Goal: Task Accomplishment & Management: Use online tool/utility

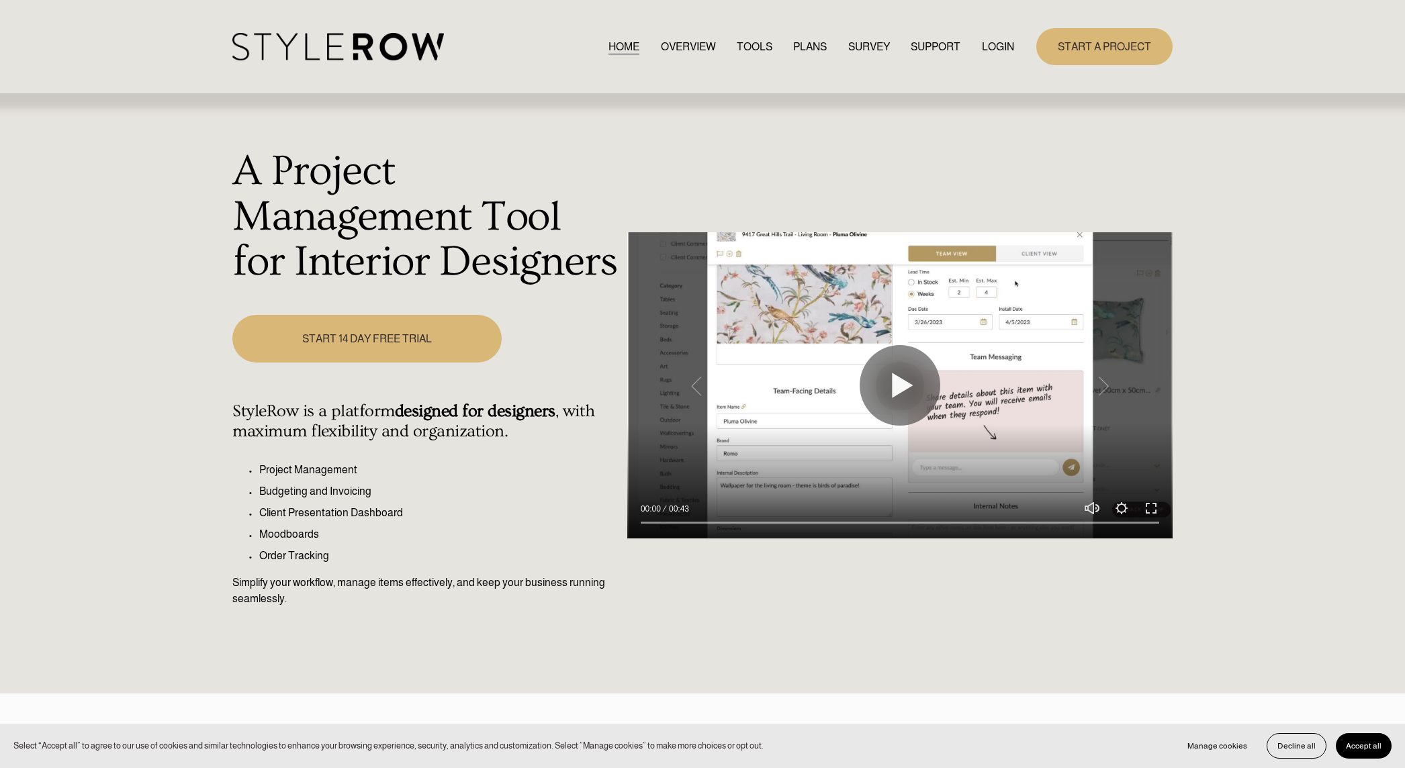
click at [1005, 47] on link "LOGIN" at bounding box center [998, 47] width 32 height 18
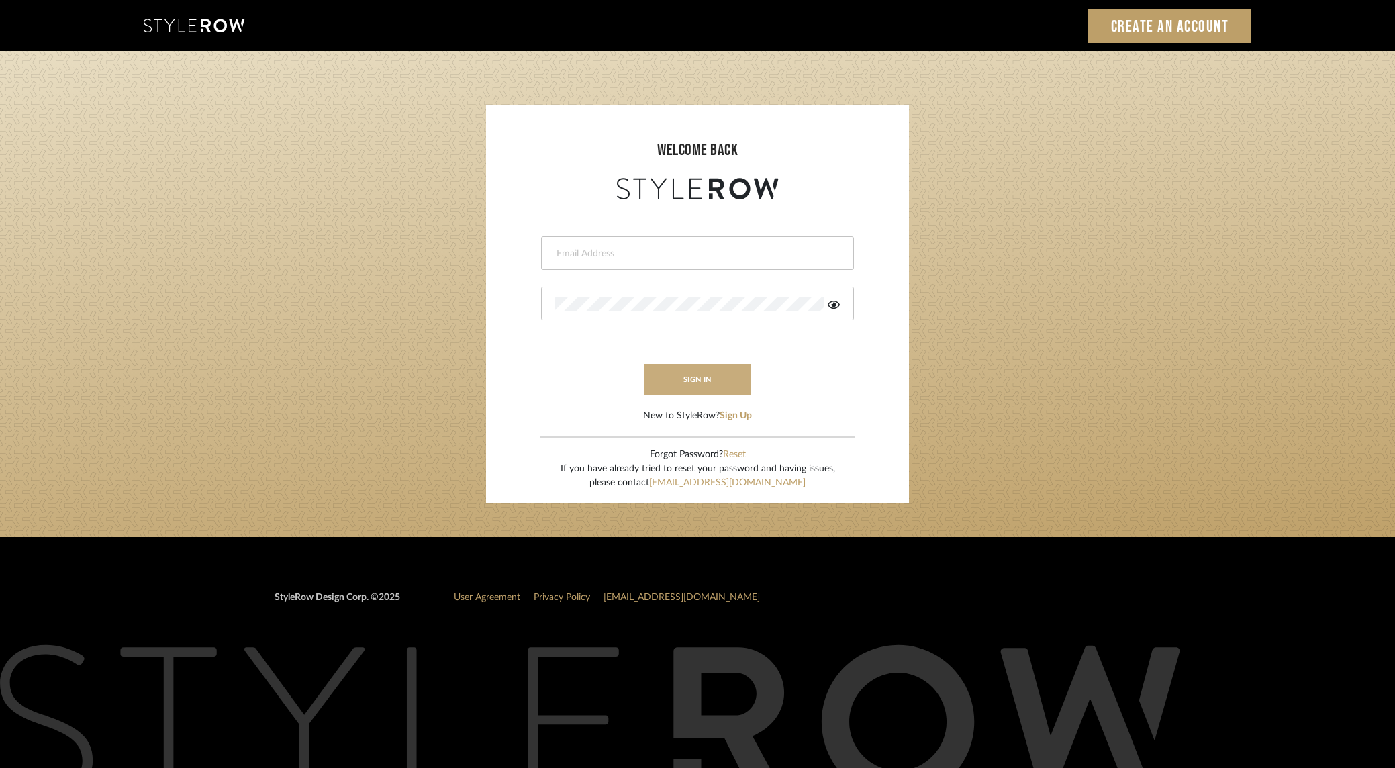
type input "[PERSON_NAME][EMAIL_ADDRESS][DOMAIN_NAME]"
click at [706, 378] on button "sign in" at bounding box center [697, 380] width 107 height 32
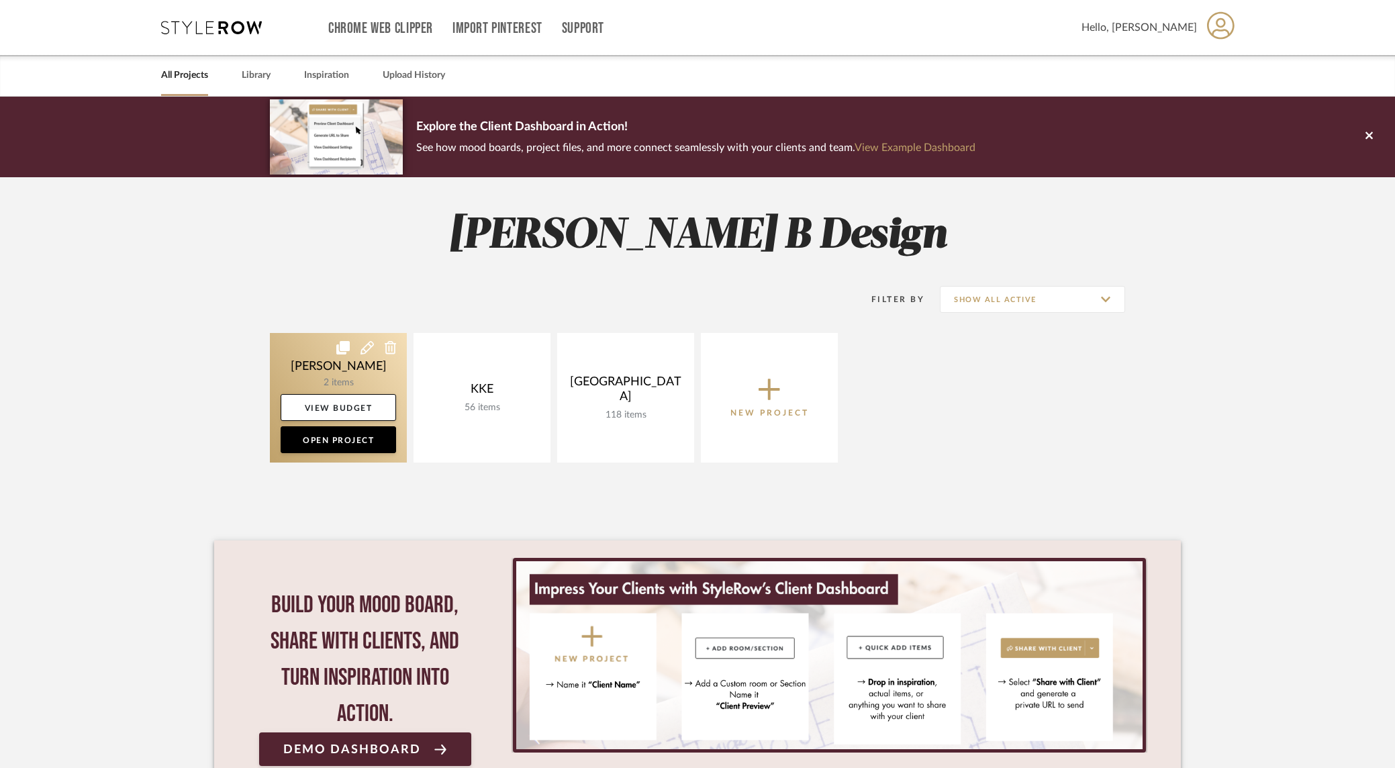
click at [335, 379] on link at bounding box center [338, 398] width 137 height 130
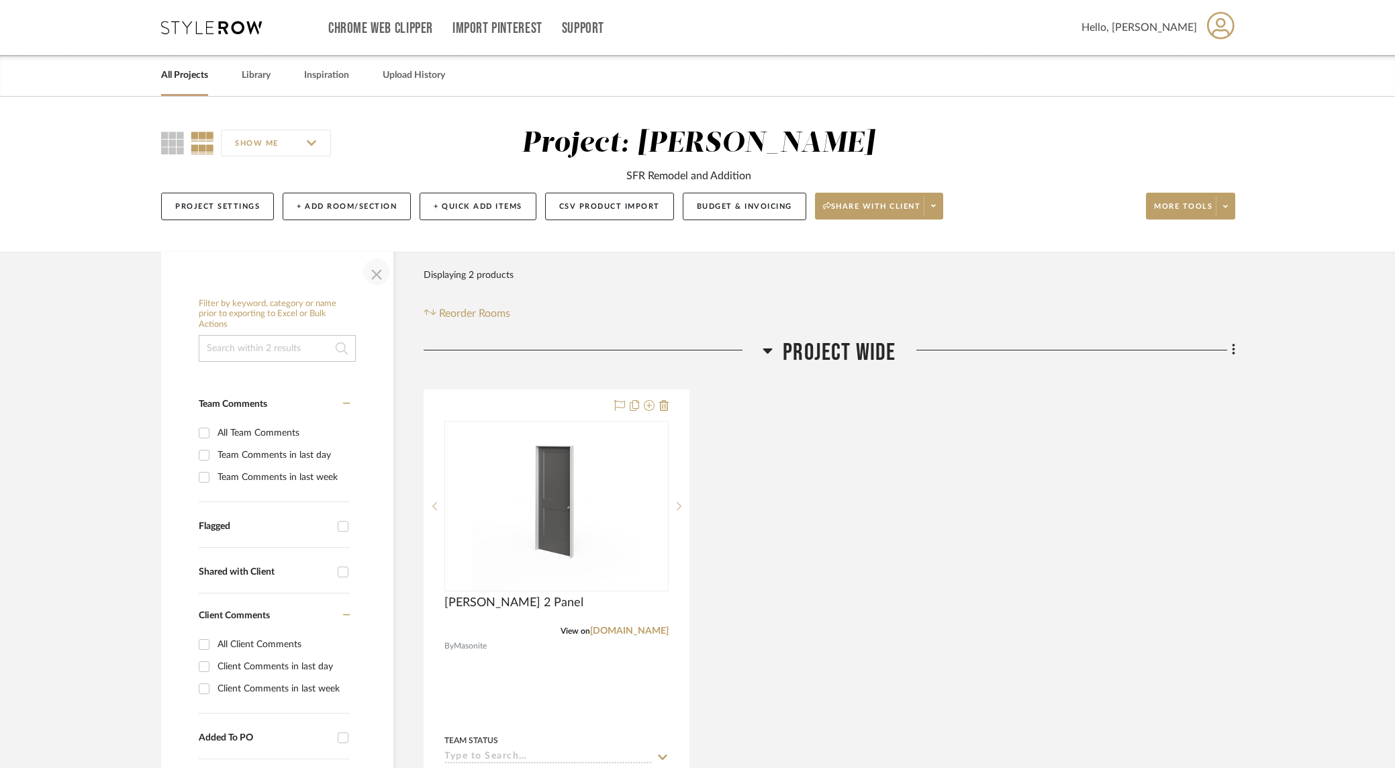
click at [377, 271] on span "button" at bounding box center [377, 272] width 32 height 32
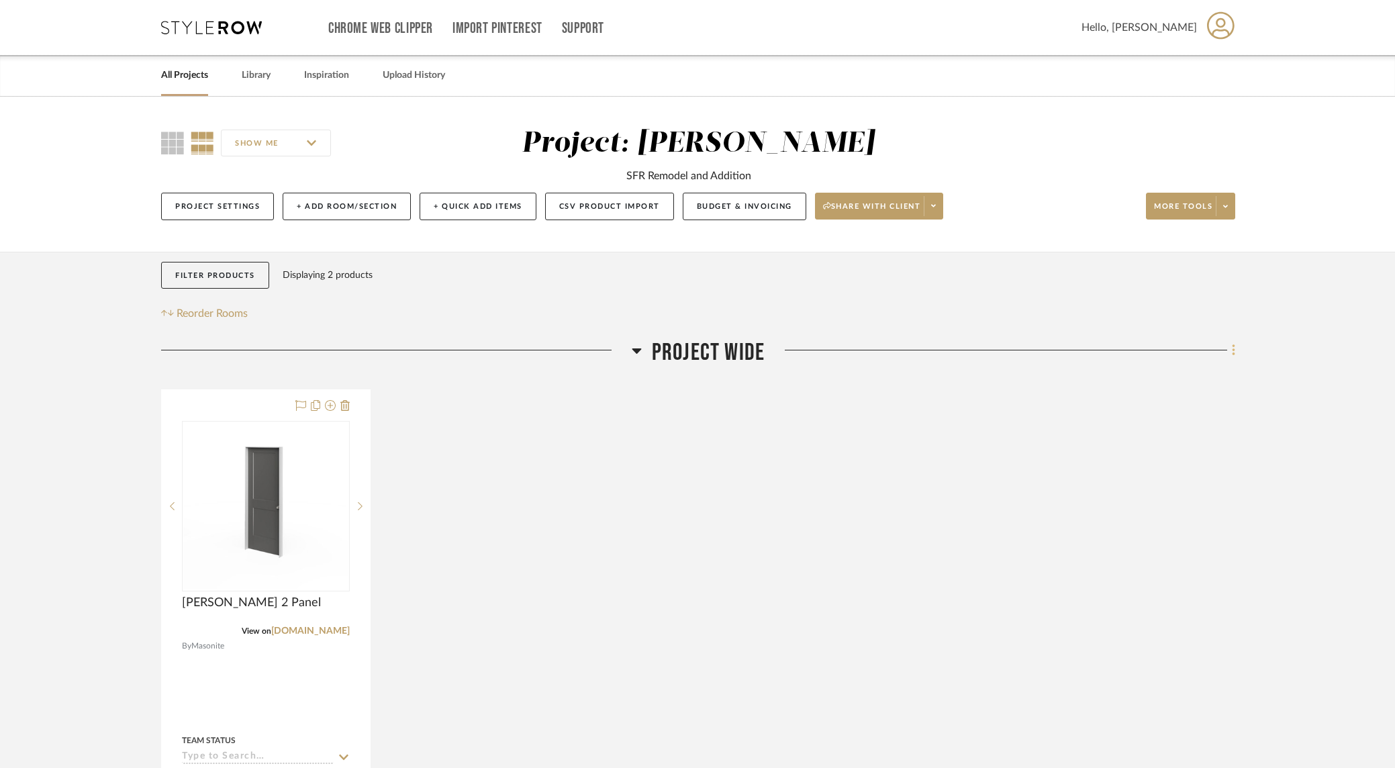
click at [1229, 347] on fa-icon at bounding box center [1231, 351] width 9 height 22
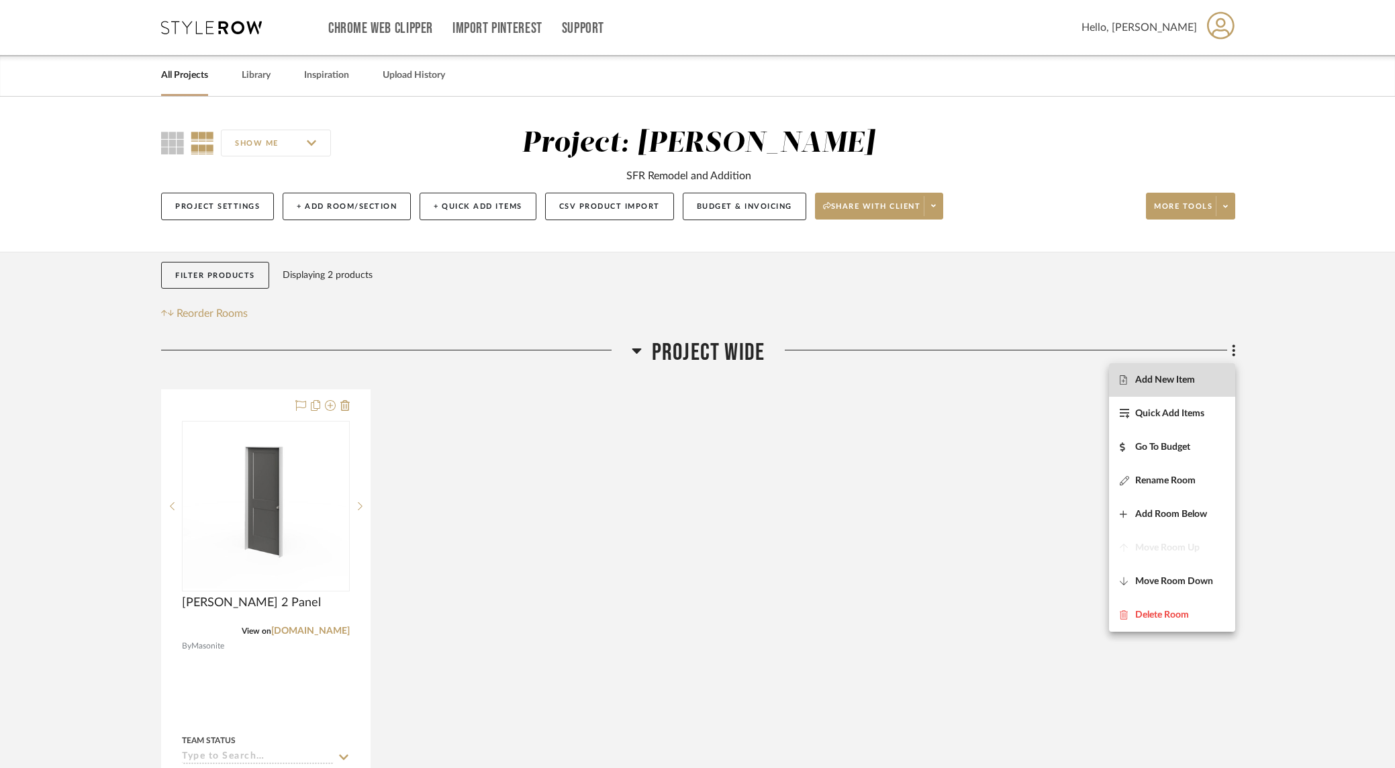
click at [1191, 377] on span "Add New Item" at bounding box center [1165, 380] width 60 height 11
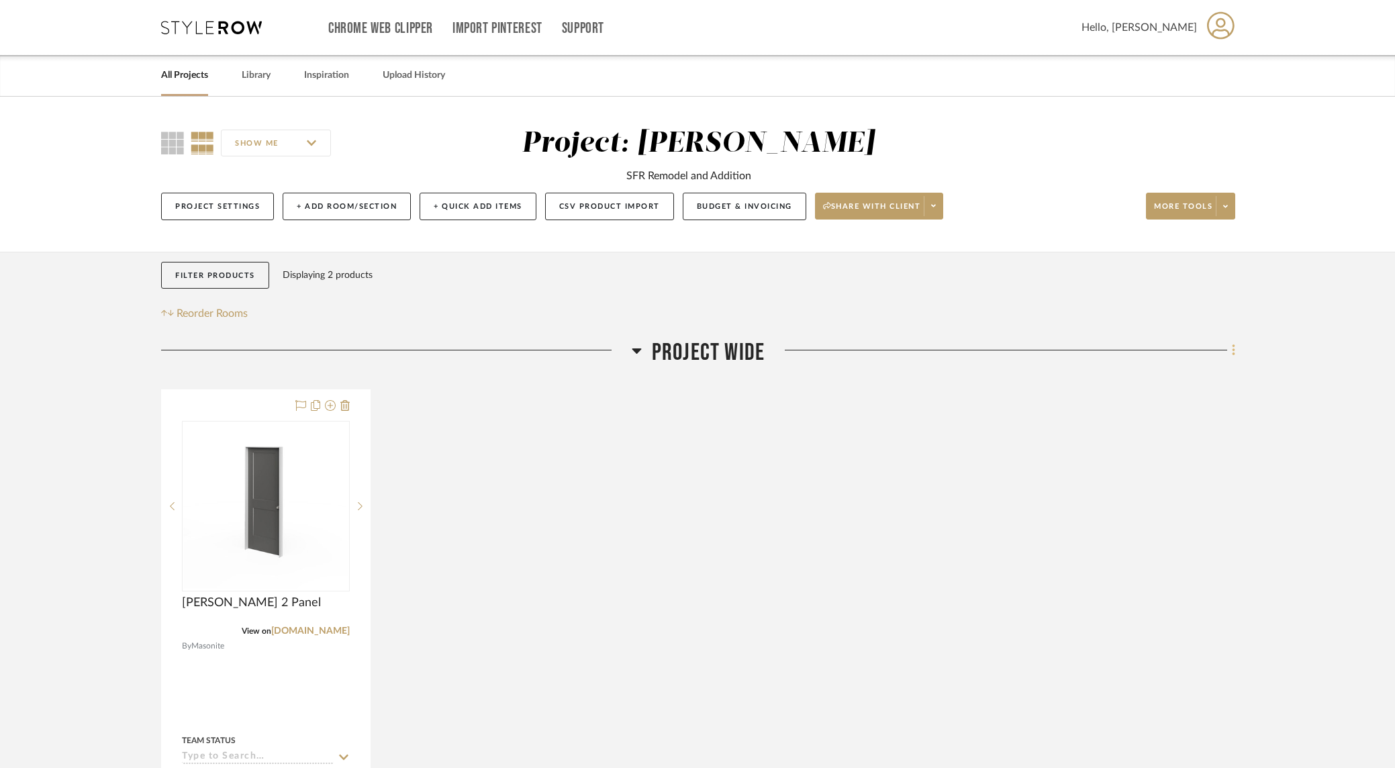
click at [1235, 350] on icon at bounding box center [1234, 350] width 4 height 15
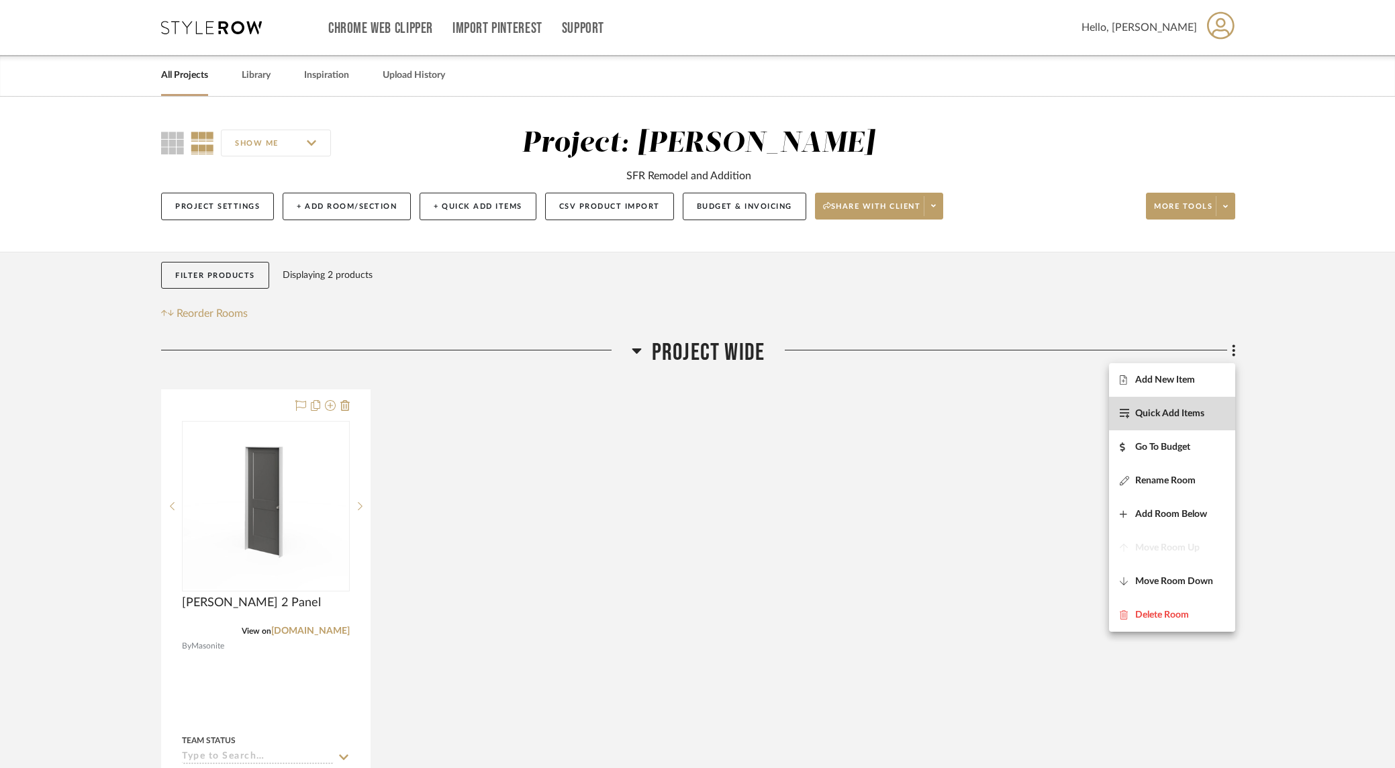
click at [1196, 408] on span "Quick Add Items" at bounding box center [1169, 413] width 69 height 11
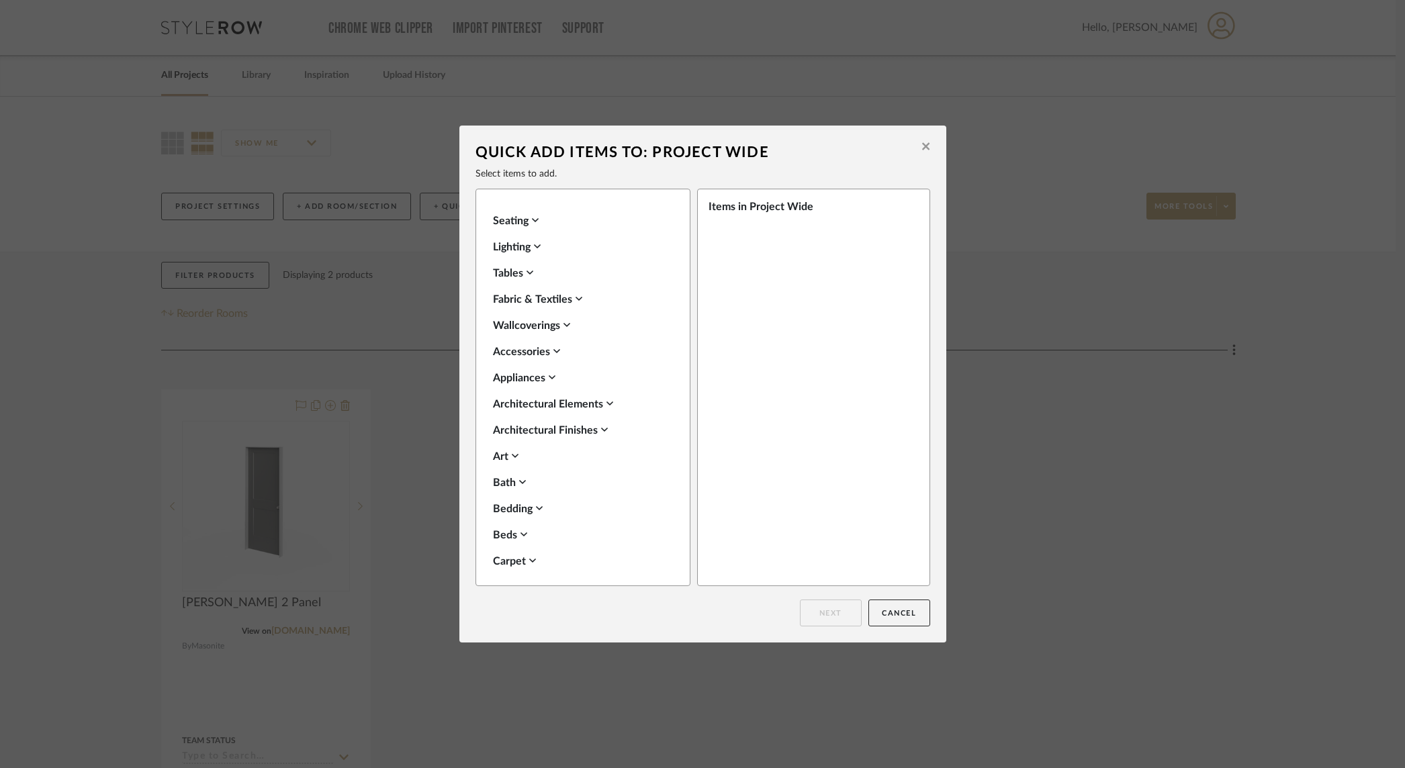
scroll to position [475, 0]
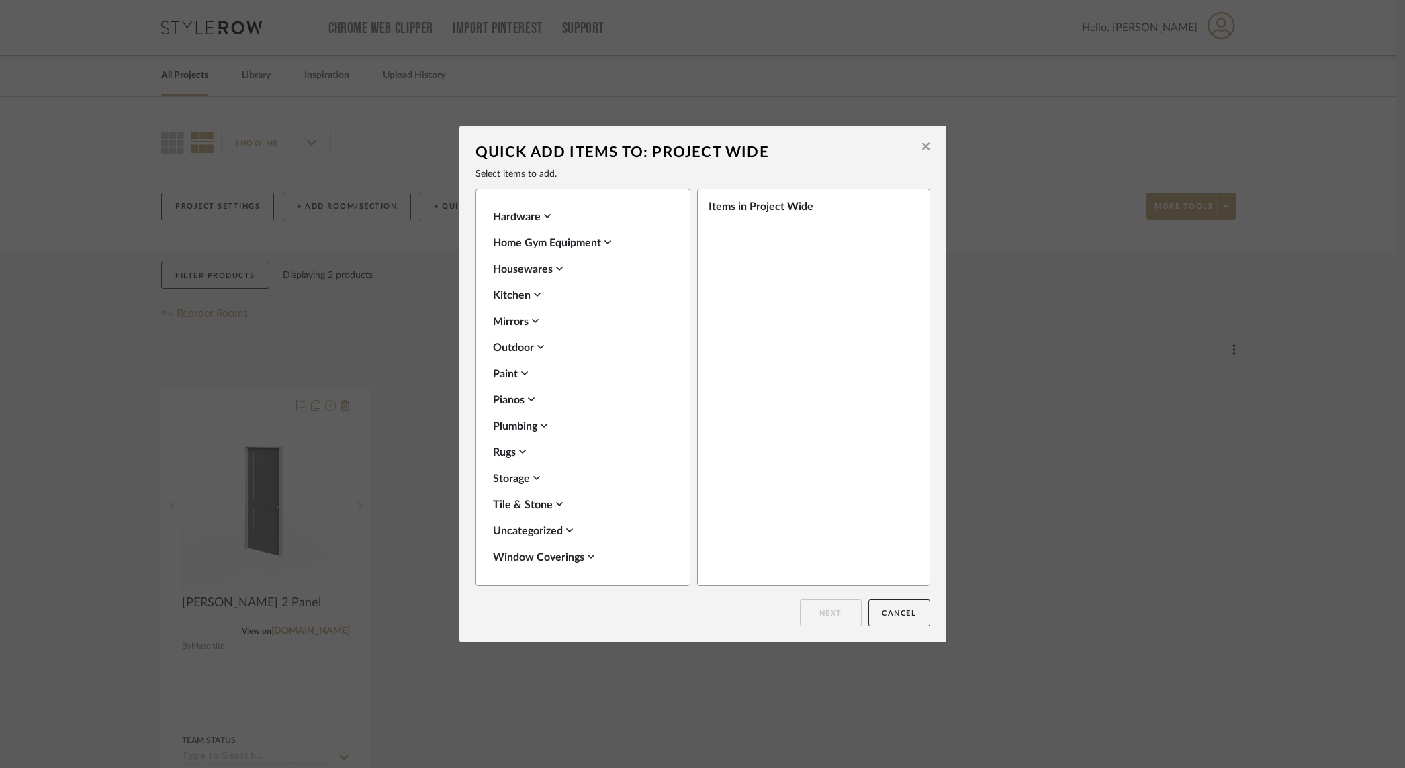
click at [546, 426] on div "Plumbing" at bounding box center [579, 426] width 173 height 16
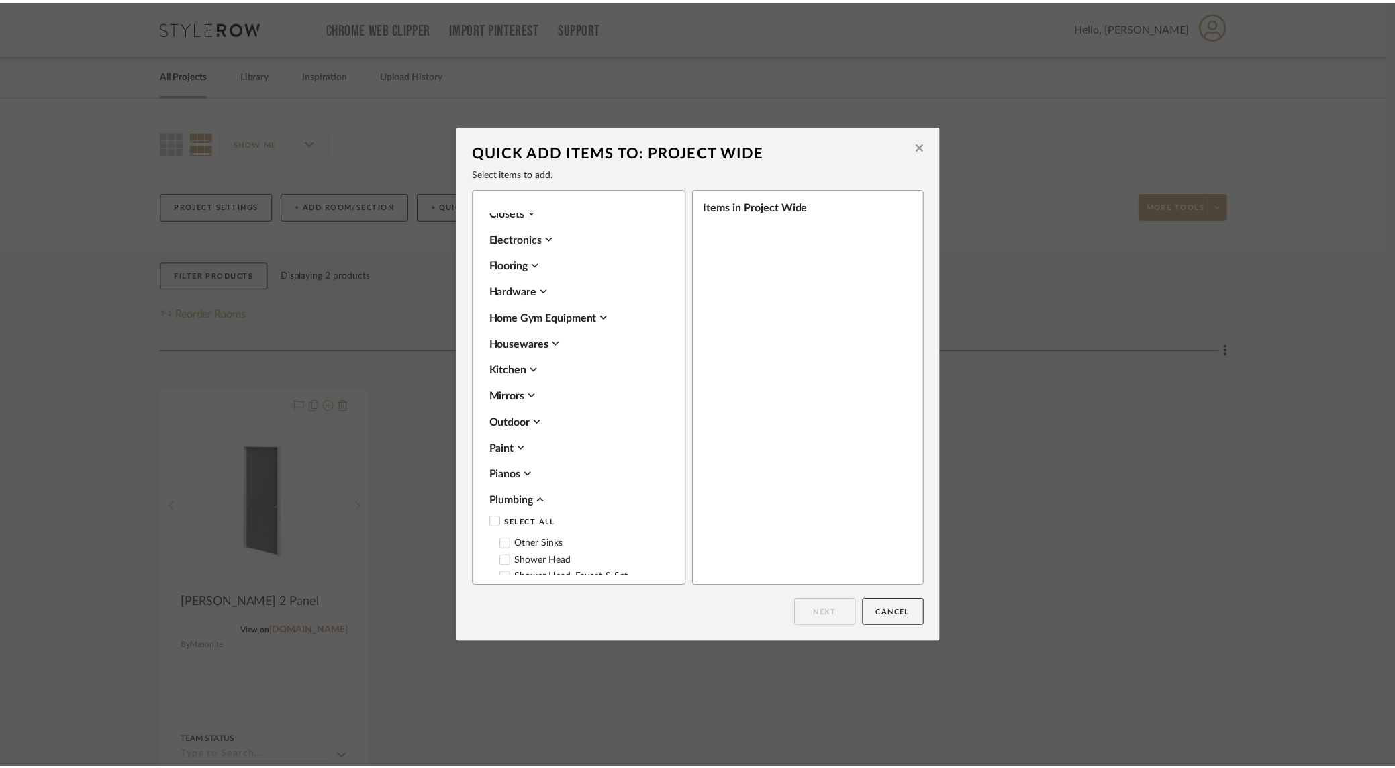
scroll to position [423, 0]
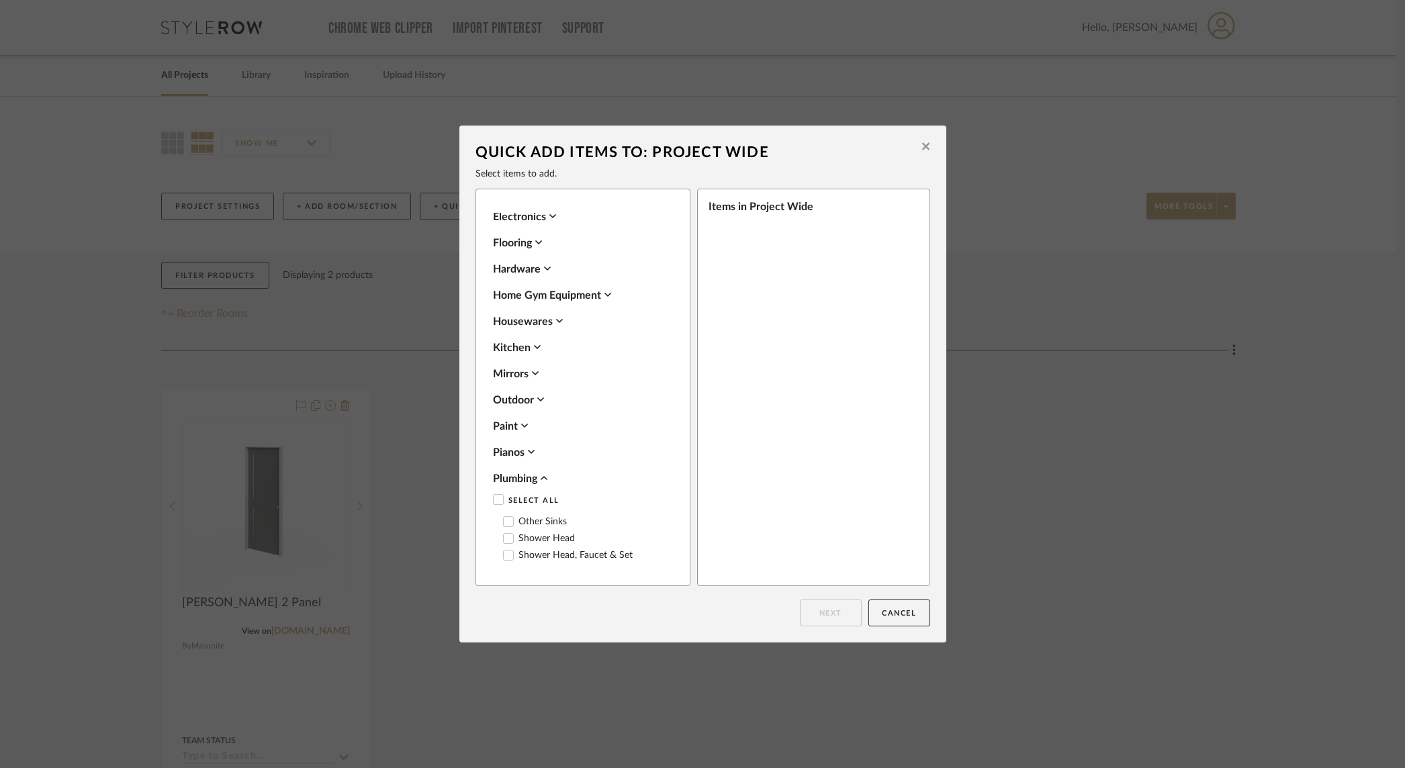
click at [537, 348] on icon at bounding box center [537, 347] width 7 height 11
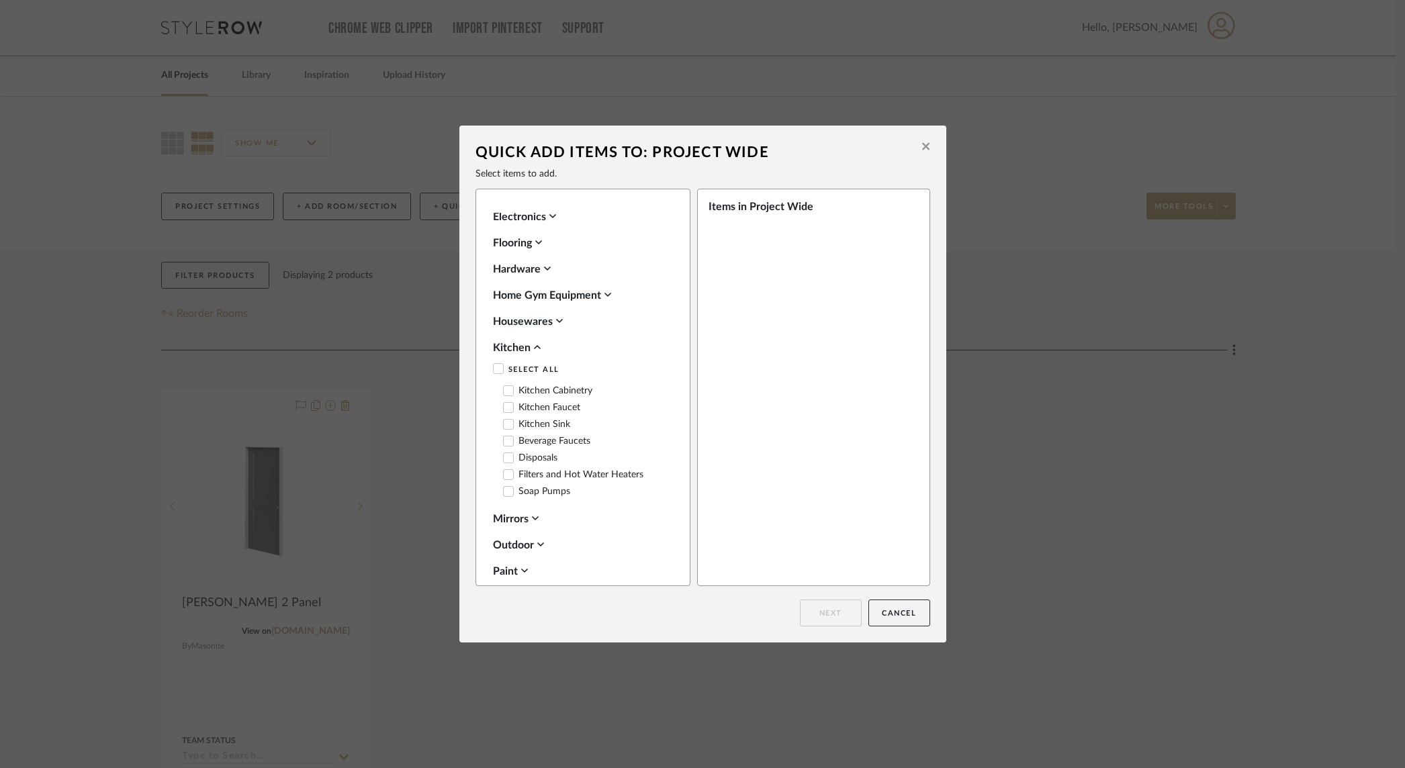
click at [493, 369] on icon at bounding box center [497, 368] width 9 height 7
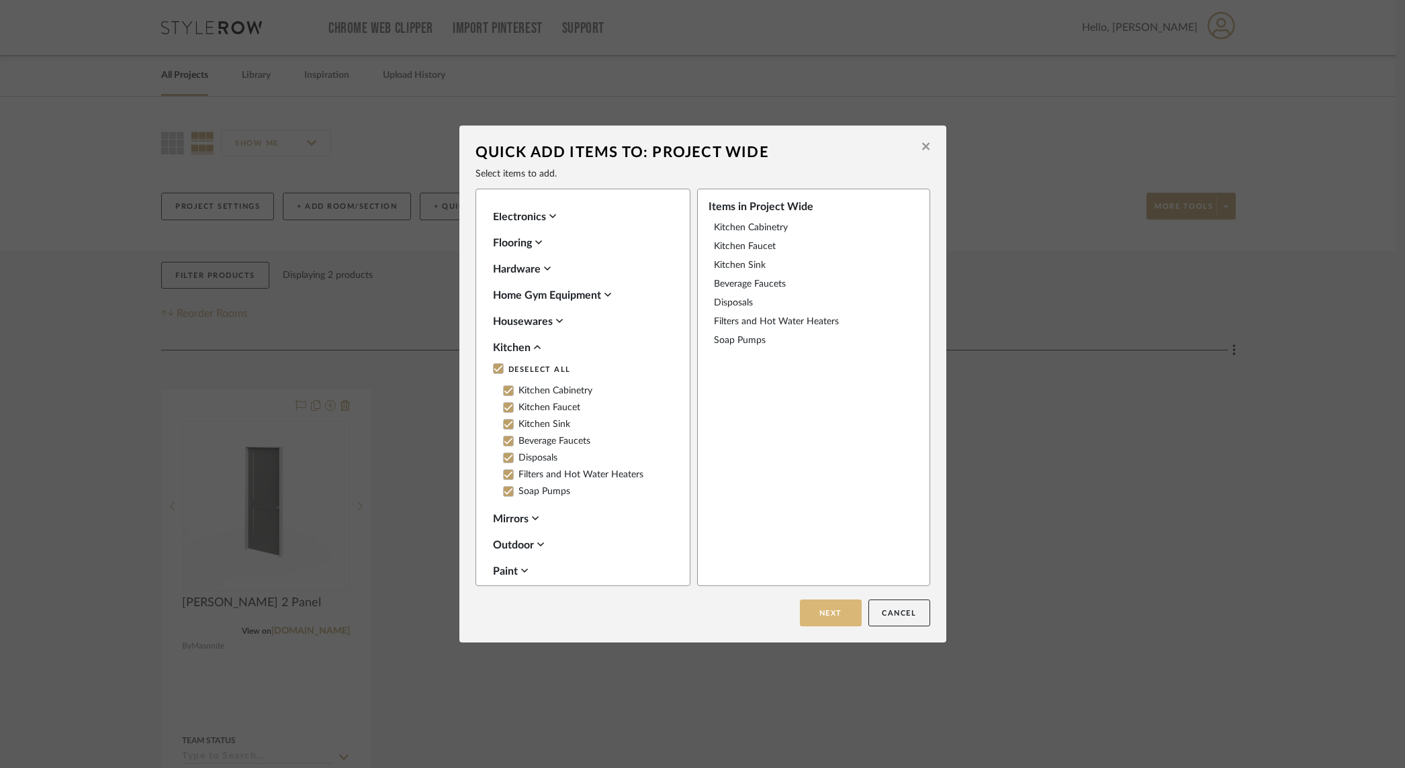
click at [830, 615] on button "Next" at bounding box center [831, 613] width 62 height 27
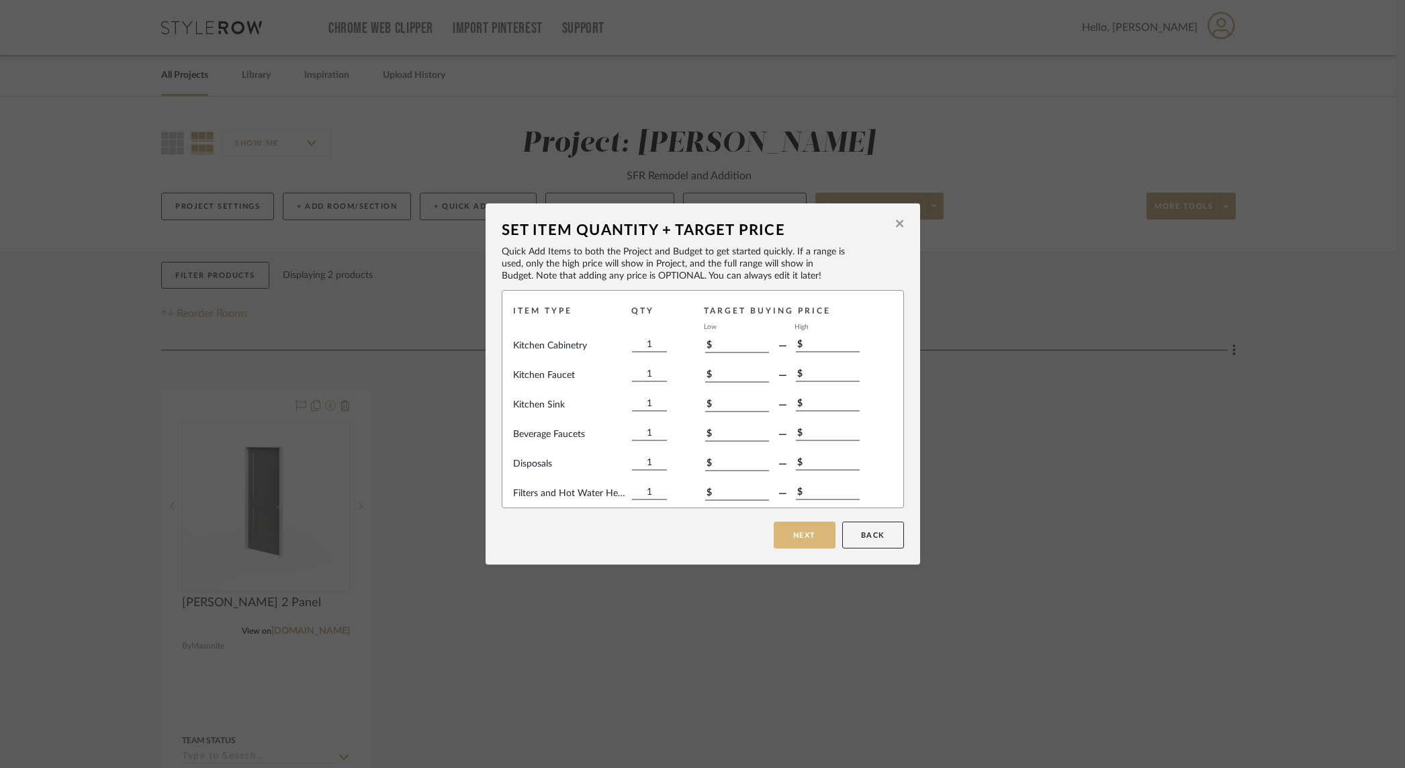
click at [801, 530] on button "Next" at bounding box center [804, 535] width 62 height 27
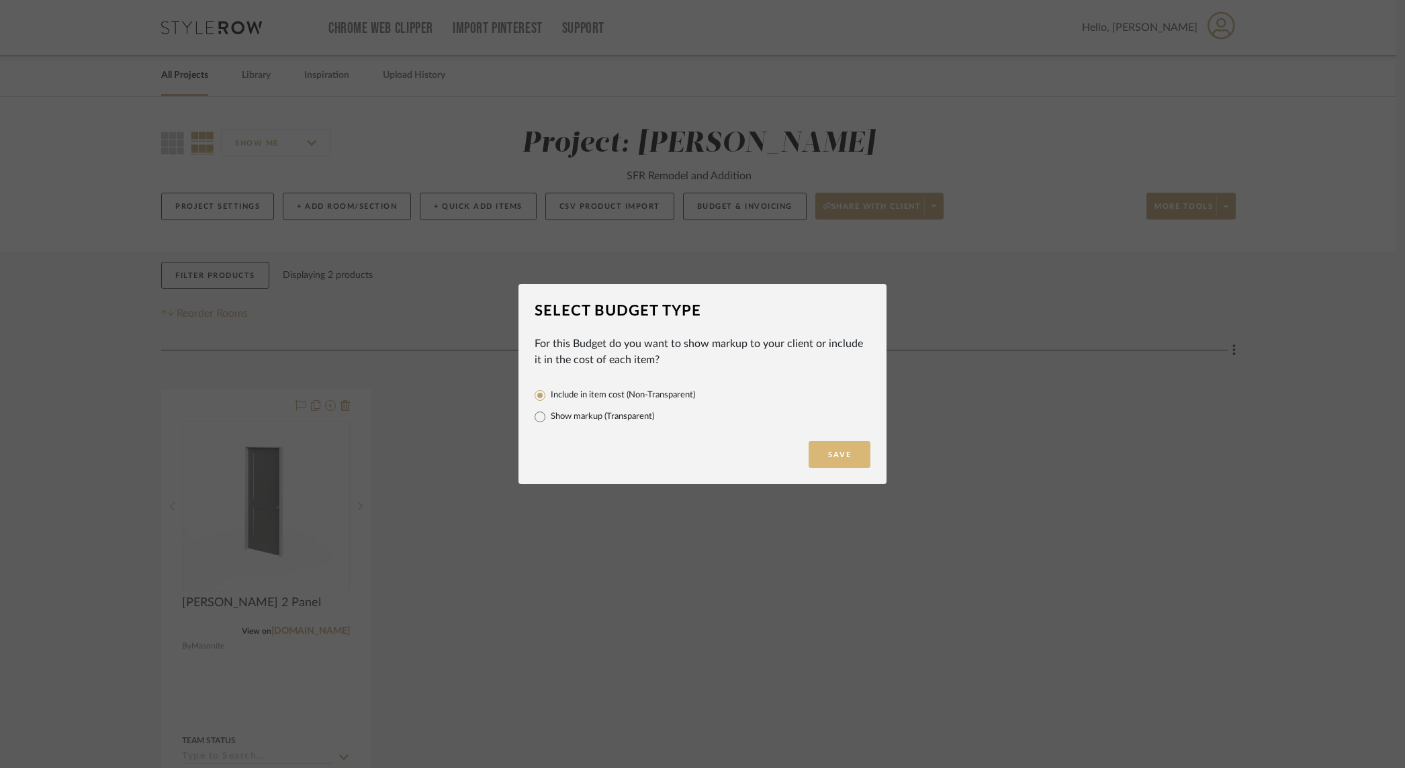
click at [835, 457] on button "Save" at bounding box center [839, 454] width 62 height 27
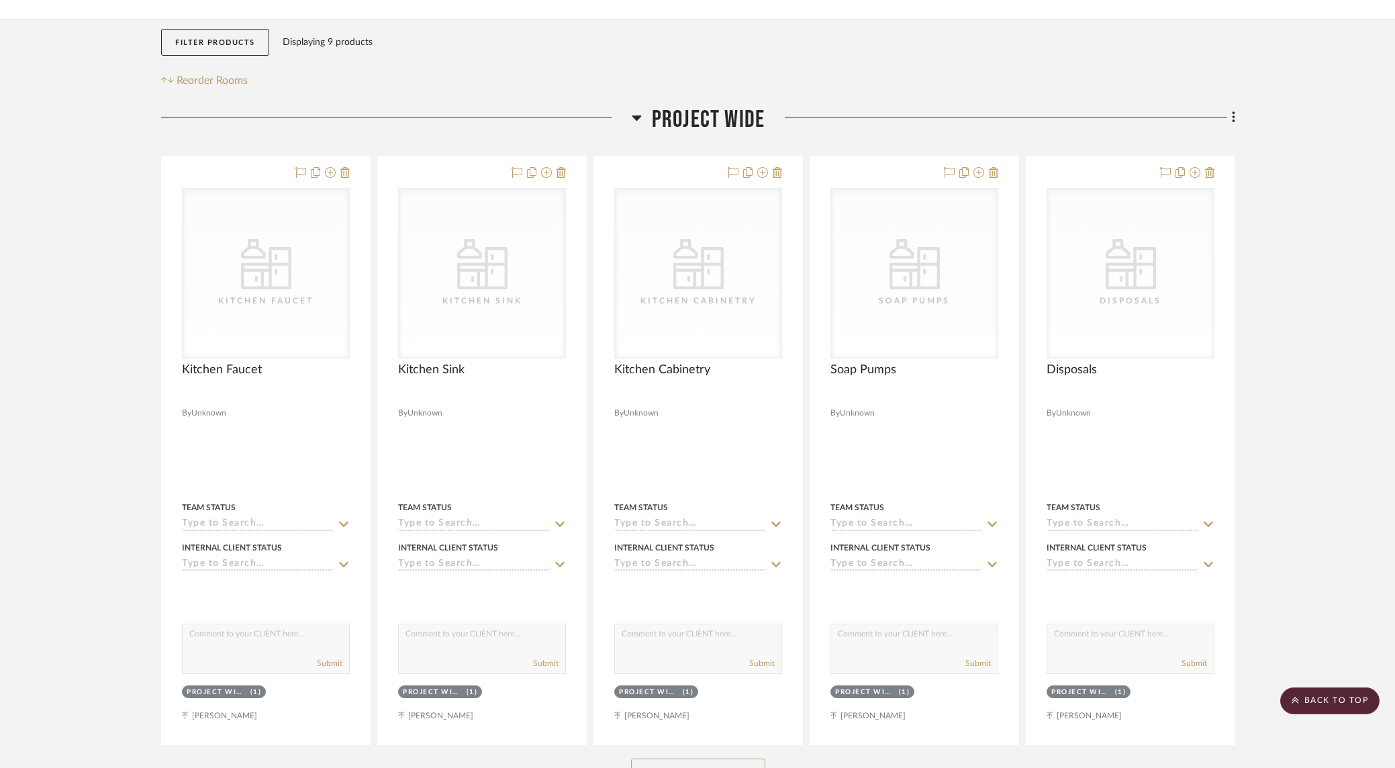
scroll to position [228, 0]
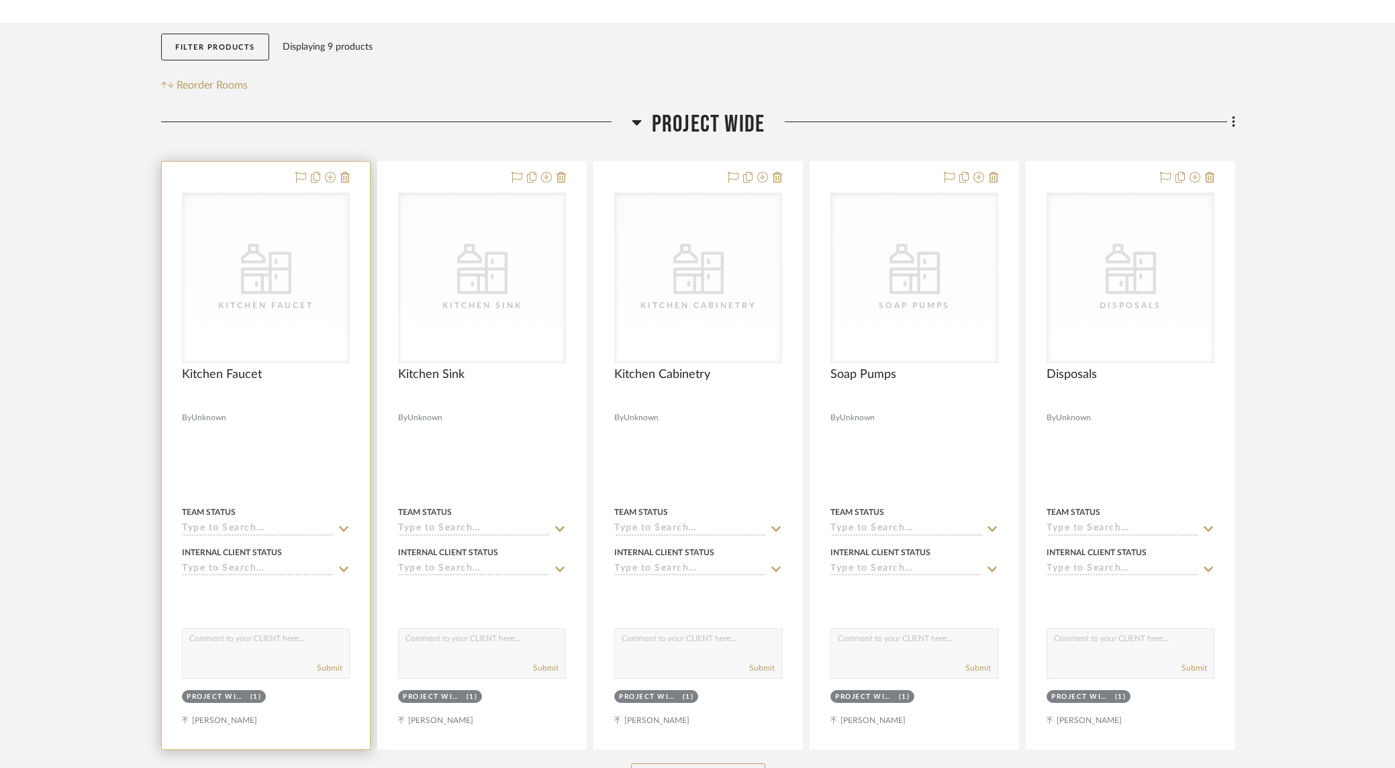
click at [263, 274] on icon "CategoryIconKitchen" at bounding box center [266, 269] width 50 height 50
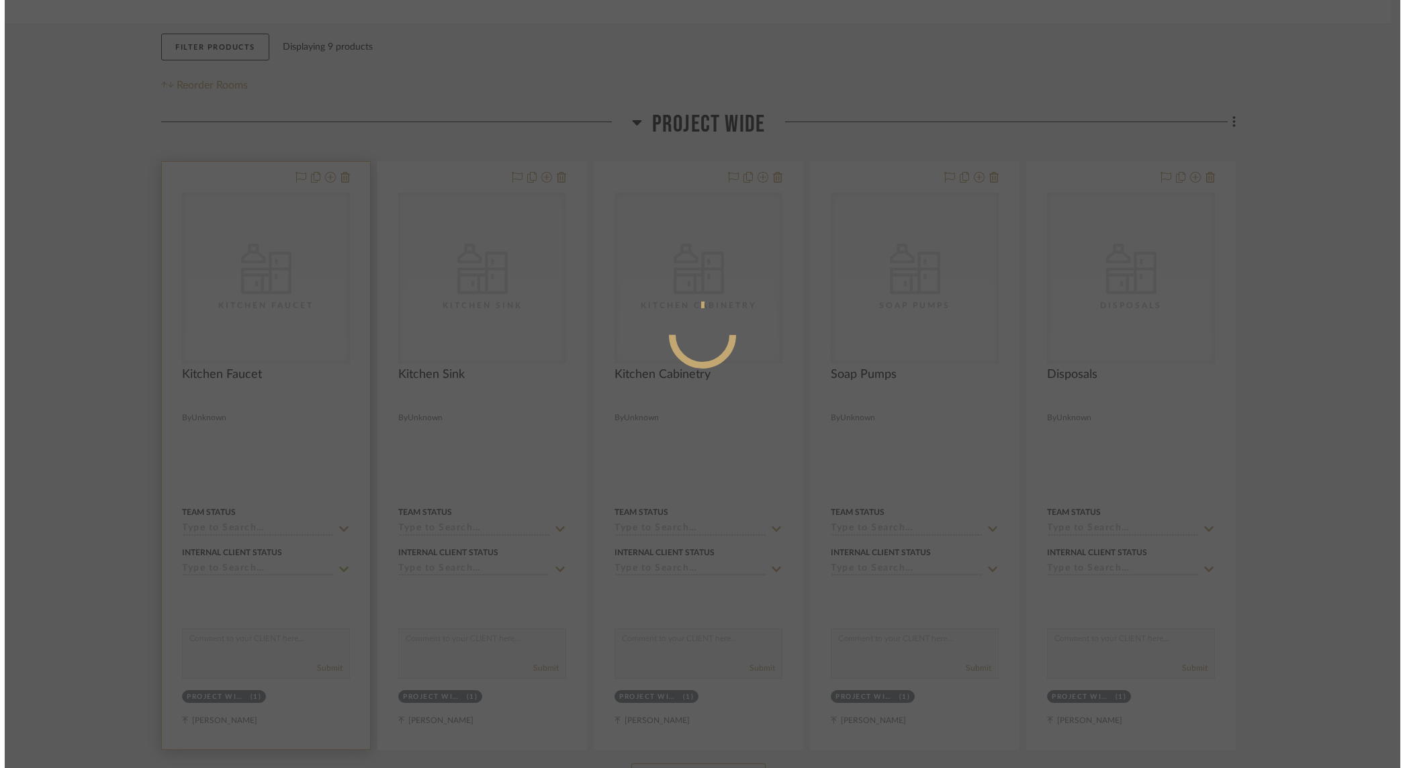
scroll to position [0, 0]
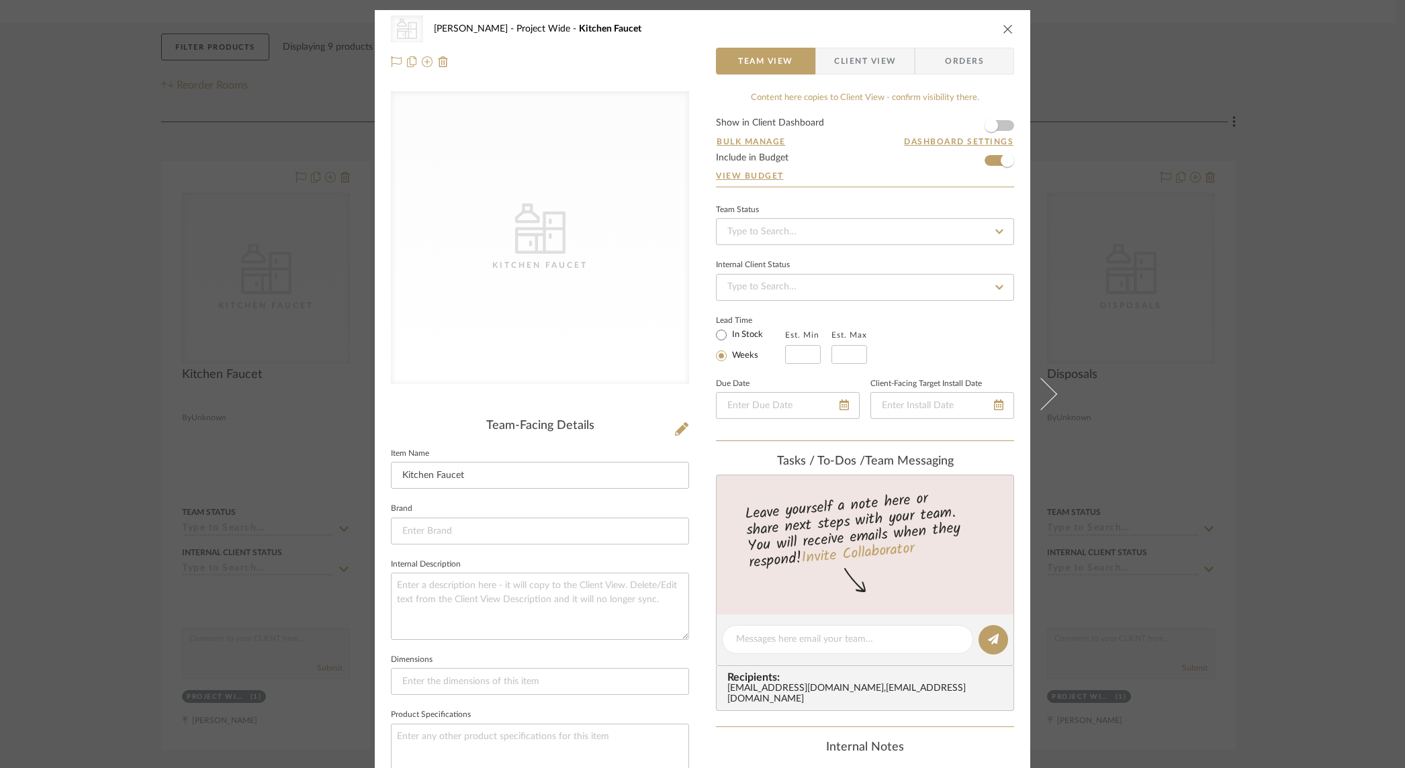
click at [1002, 28] on icon "close" at bounding box center [1007, 28] width 11 height 11
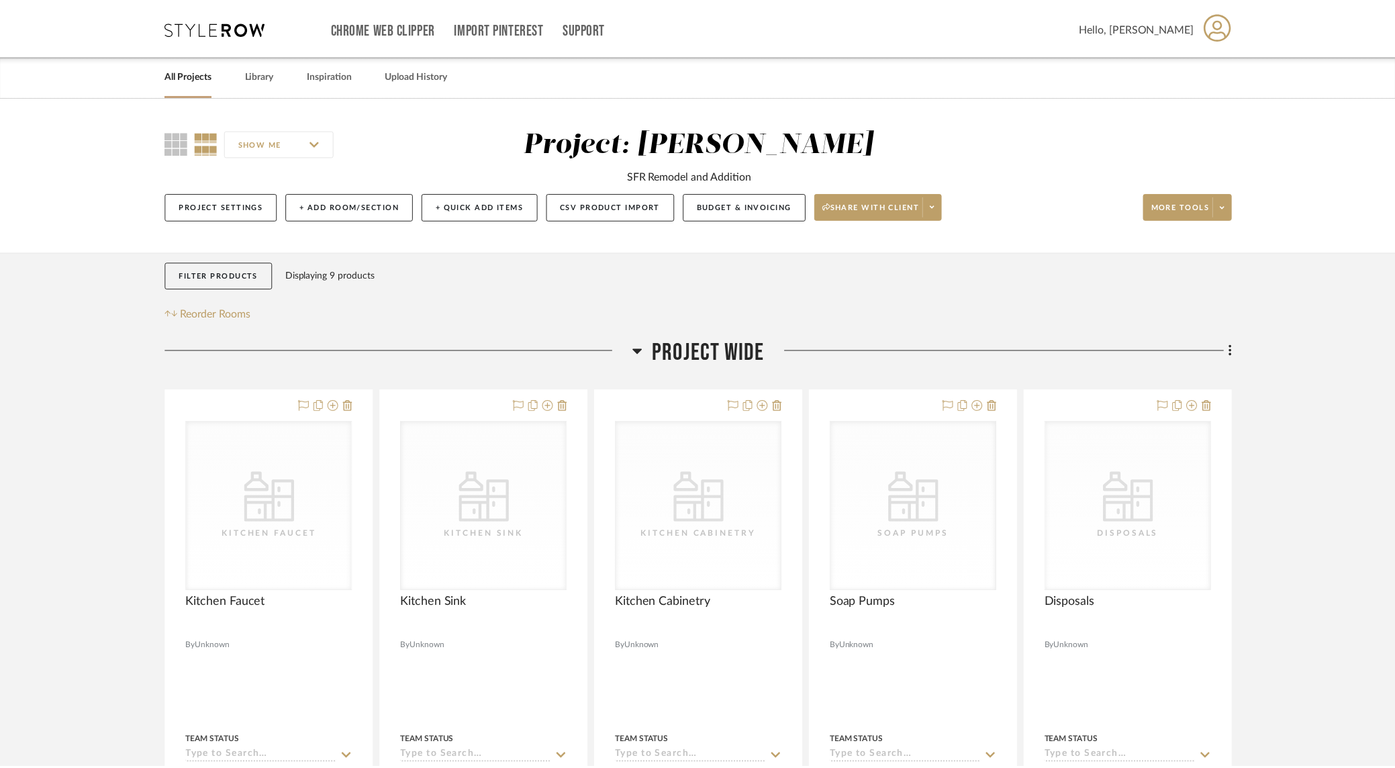
scroll to position [228, 0]
